Goal: Task Accomplishment & Management: Complete application form

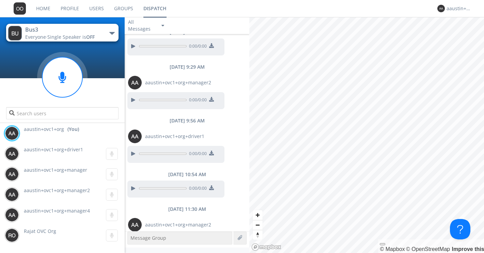
scroll to position [382, 0]
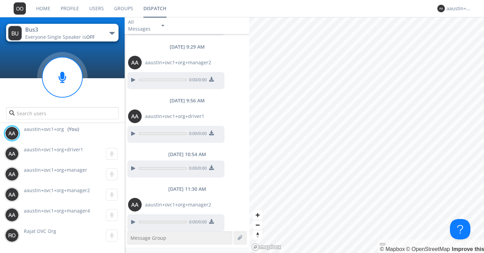
click at [96, 8] on link "Users" at bounding box center [96, 8] width 25 height 17
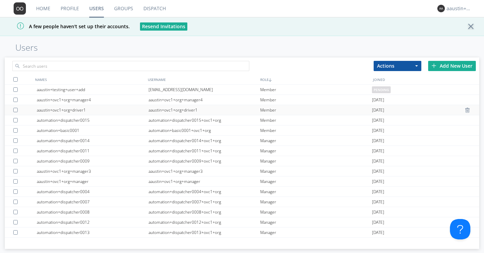
click at [97, 110] on div "aaustin+ovc1+org+driver1" at bounding box center [93, 110] width 112 height 10
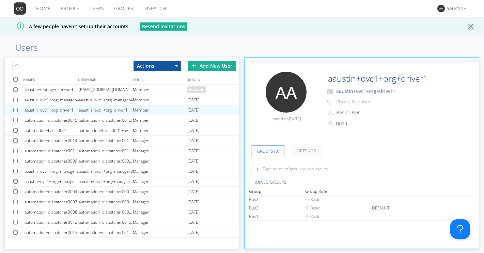
click at [88, 65] on input "text" at bounding box center [70, 66] width 117 height 10
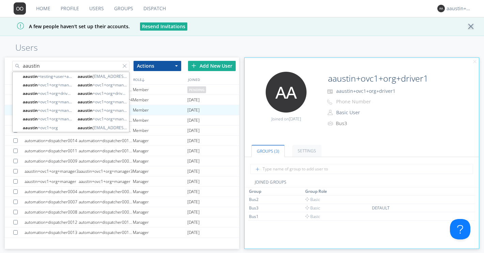
type input "aaustin"
click at [170, 43] on h1 "Users" at bounding box center [242, 48] width 484 height 10
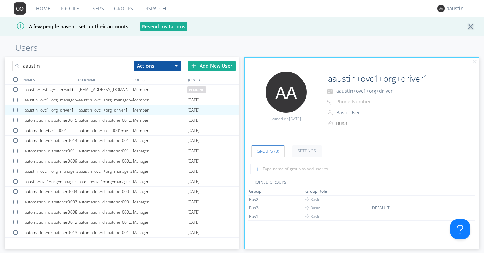
click at [198, 65] on div "Add New User" at bounding box center [212, 66] width 48 height 10
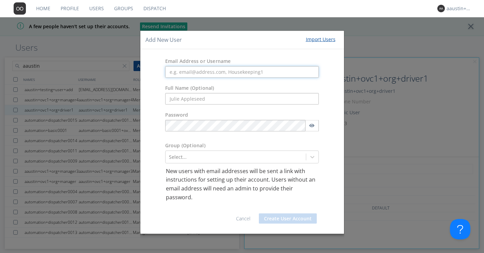
click at [193, 71] on input "text" at bounding box center [242, 72] width 154 height 12
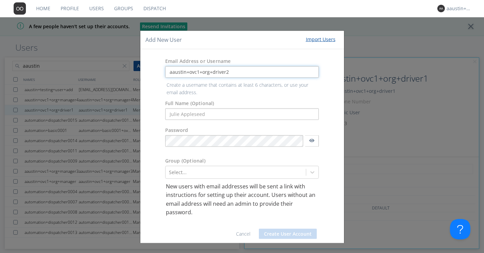
click at [228, 73] on input "aaustin+ovc1+org+driver2" at bounding box center [242, 72] width 154 height 12
drag, startPoint x: 229, startPoint y: 72, endPoint x: 161, endPoint y: 72, distance: 68.1
click at [161, 72] on div "aaustin+ovc1+org+driver2" at bounding box center [242, 72] width 164 height 12
type input "aaustin+ovc1+org+driver2"
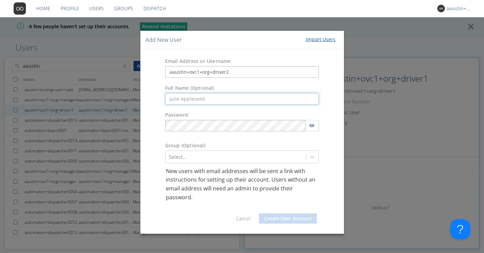
click at [179, 110] on form "Email Address or Username aaustin+ovc1+org+driver2 Full Name (Optional) Passwor…" at bounding box center [242, 141] width 194 height 175
paste input "aaustin+ovc1+org+driver2"
type input "aaustin+ovc1+org+driver2"
click at [183, 159] on div "Select..." at bounding box center [242, 157] width 154 height 13
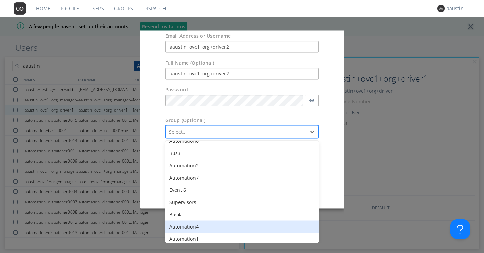
scroll to position [94, 0]
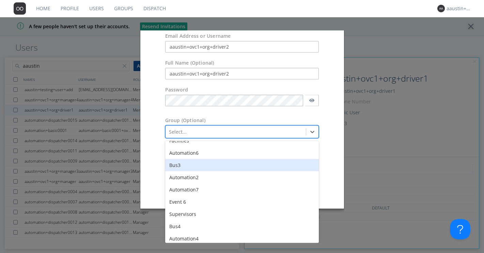
click at [181, 167] on div "Bus3" at bounding box center [242, 165] width 154 height 12
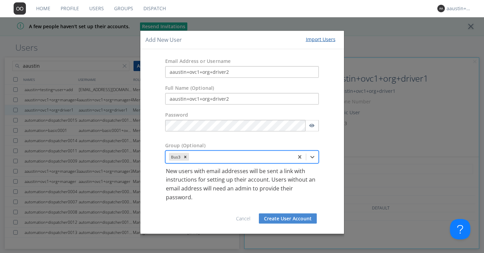
click at [268, 218] on button "Create User Account" at bounding box center [288, 219] width 58 height 10
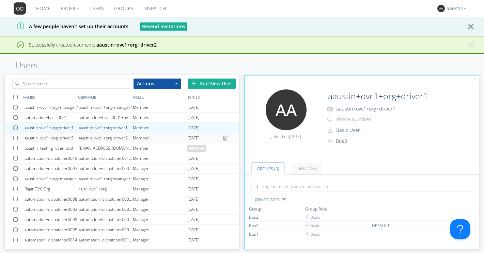
click at [124, 136] on div "aaustin+ovc1+org+driver2" at bounding box center [106, 138] width 54 height 10
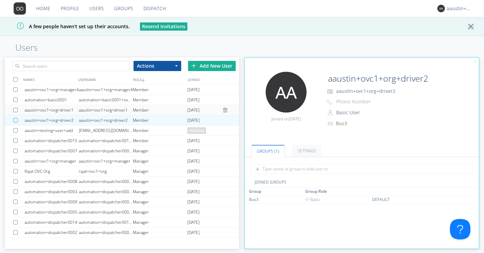
click at [106, 107] on div "aaustin+ovc1+org+driver1" at bounding box center [106, 110] width 54 height 10
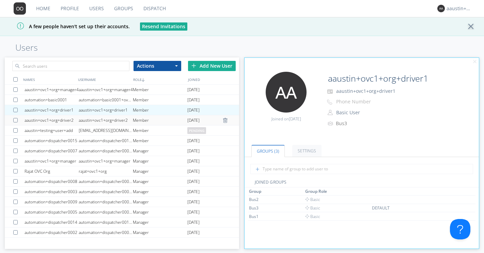
click at [105, 118] on div "aaustin+ovc1+org+driver2" at bounding box center [106, 121] width 54 height 10
type input "aaustin+ovc1+org+driver2"
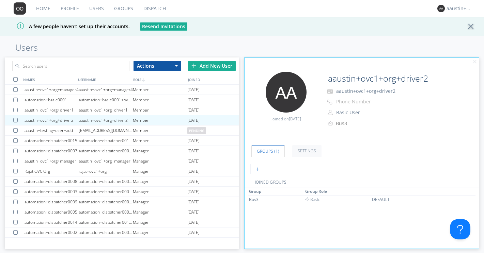
click at [267, 171] on input "text" at bounding box center [361, 169] width 222 height 10
type input "Bu"
type input "Bus1"
